Goal: Information Seeking & Learning: Check status

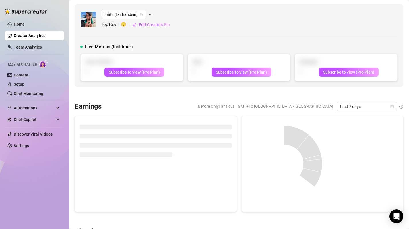
click at [38, 36] on link "Creator Analytics" at bounding box center [37, 35] width 46 height 9
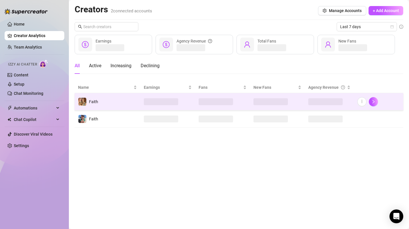
click at [119, 107] on td "Faith" at bounding box center [108, 101] width 66 height 17
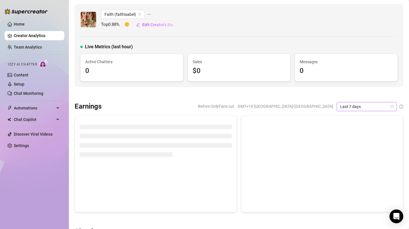
click at [385, 103] on span "Last 7 days" at bounding box center [366, 106] width 53 height 9
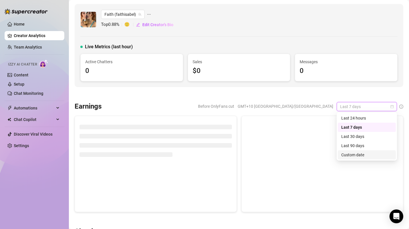
click at [366, 155] on div "Custom date" at bounding box center [367, 155] width 51 height 6
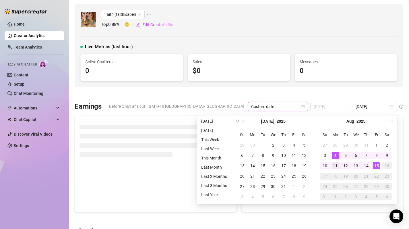
type input "[DATE]"
click at [336, 167] on div "11" at bounding box center [335, 165] width 7 height 7
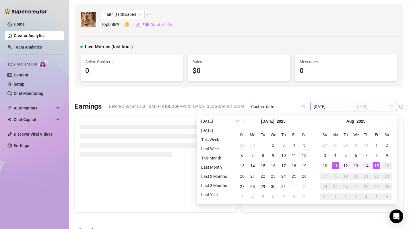
type input "[DATE]"
click at [376, 167] on div "15" at bounding box center [376, 165] width 7 height 7
type input "[DATE]"
